Goal: Book appointment/travel/reservation

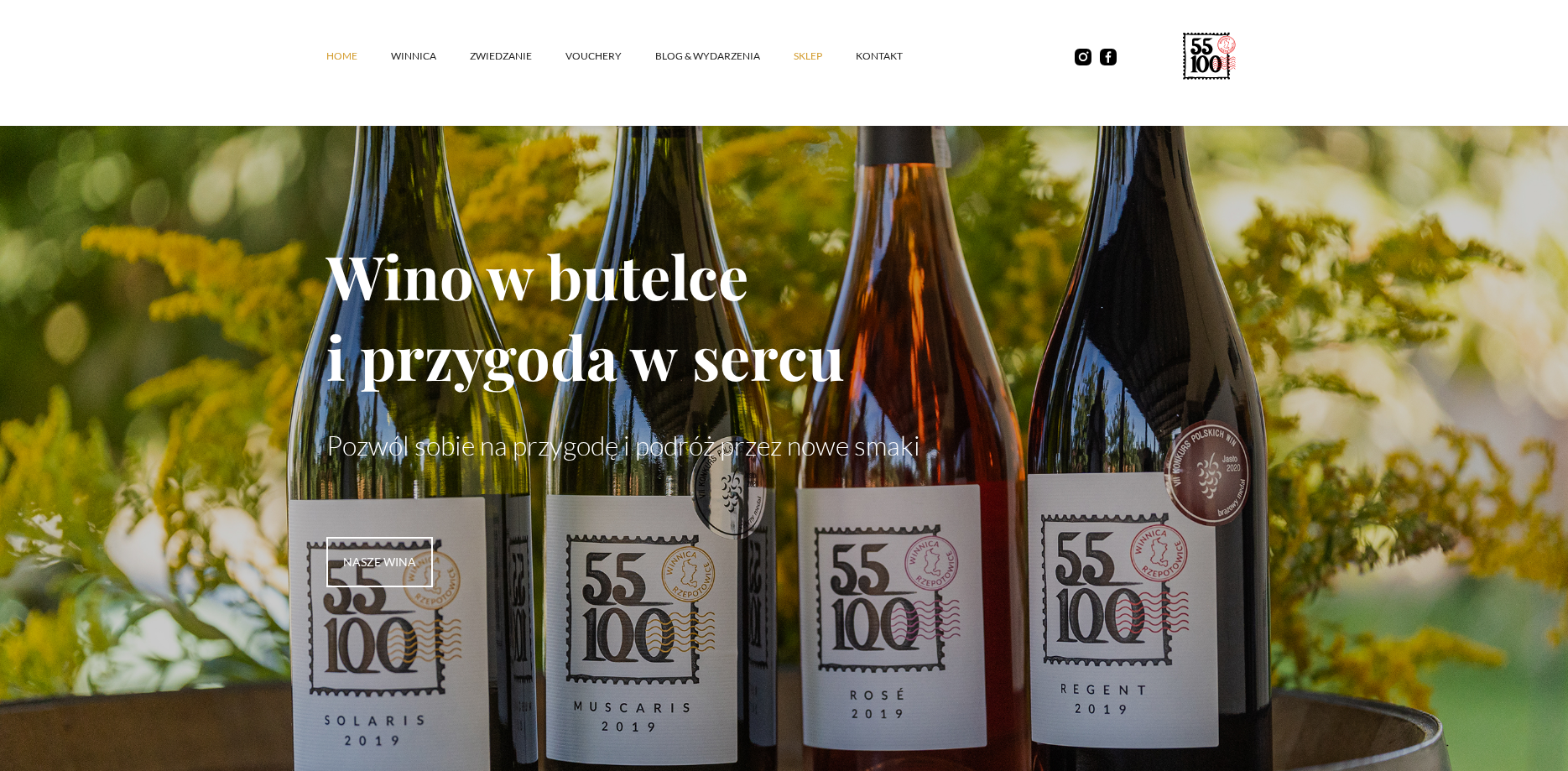
click at [820, 53] on link "SKLEP" at bounding box center [825, 56] width 62 height 51
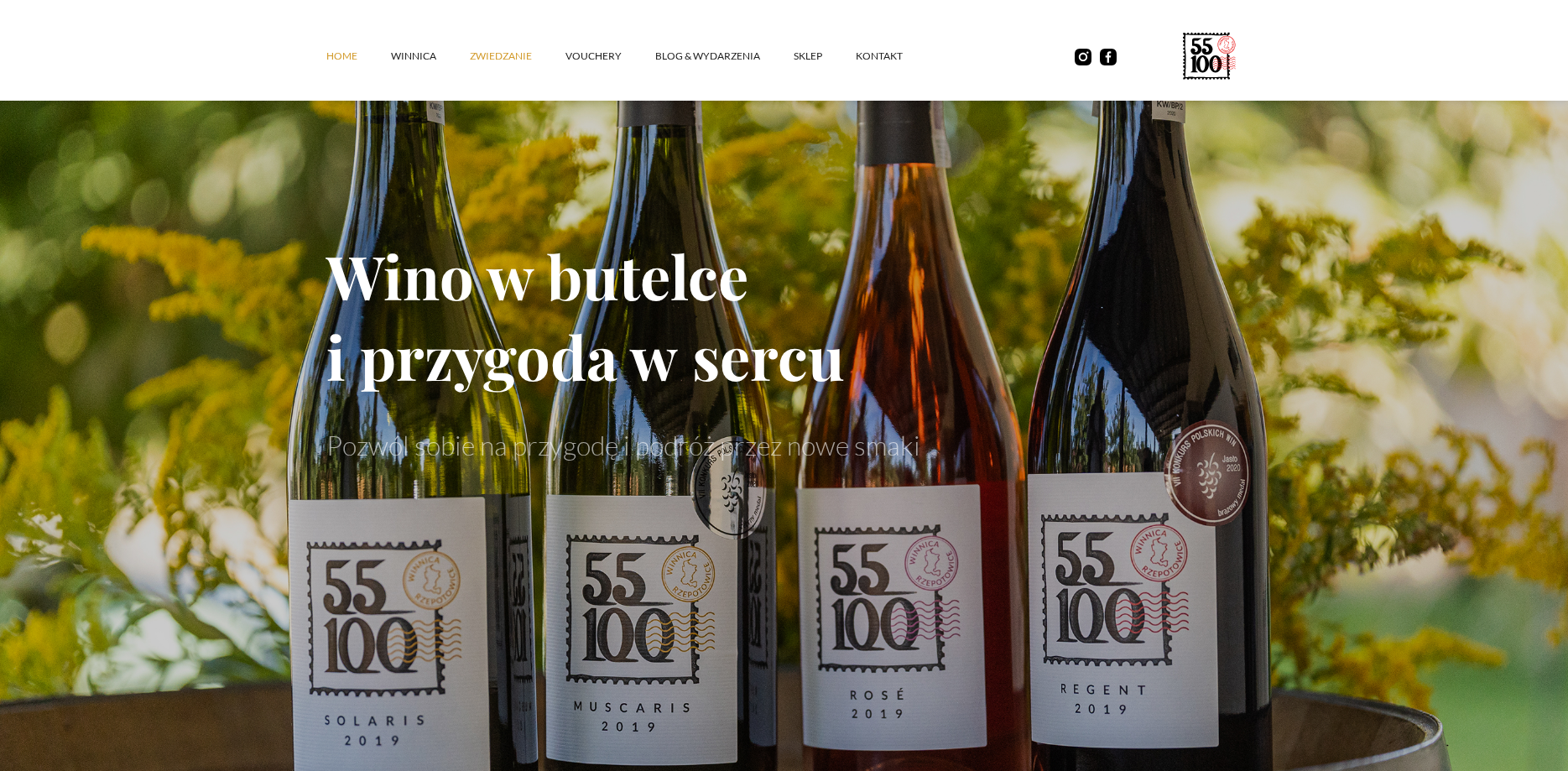
click at [506, 62] on link "ZWIEDZANIE" at bounding box center [517, 56] width 96 height 51
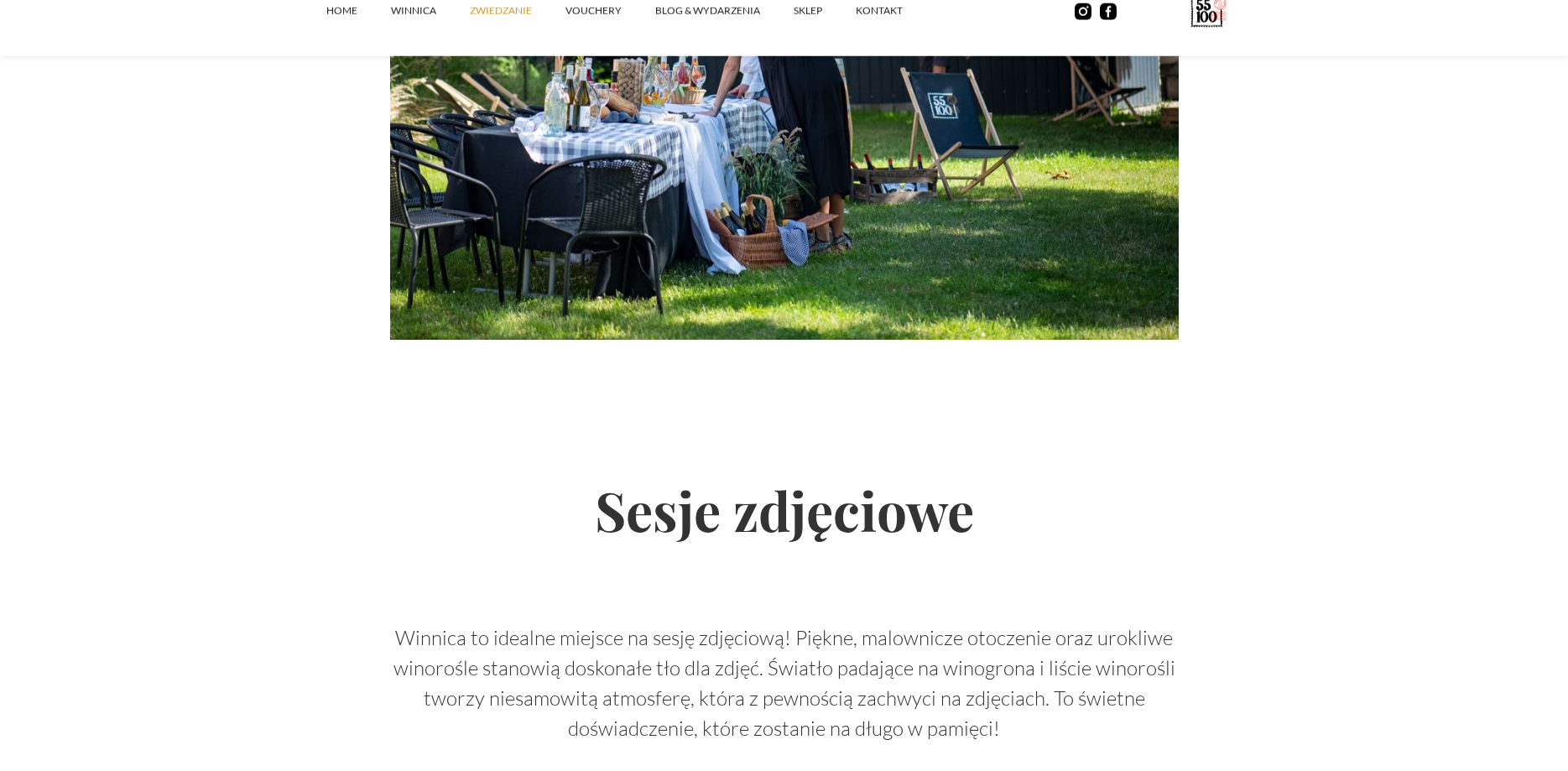
scroll to position [2966, 0]
